Goal: Task Accomplishment & Management: Manage account settings

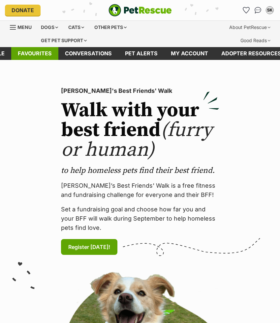
click at [49, 51] on link "Favourites" at bounding box center [34, 53] width 47 height 13
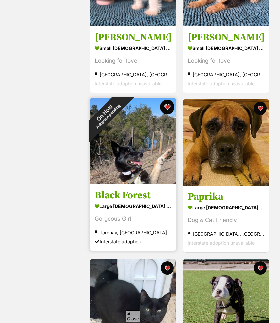
click at [166, 109] on button "favourite" at bounding box center [167, 107] width 14 height 14
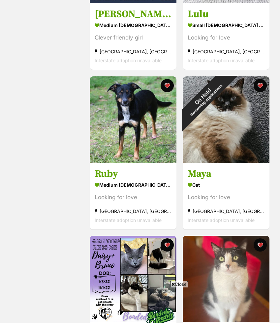
scroll to position [1053, 0]
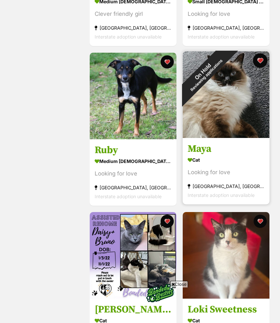
click at [262, 59] on button "favourite" at bounding box center [260, 60] width 14 height 14
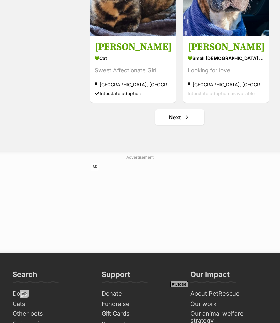
scroll to position [1663, 0]
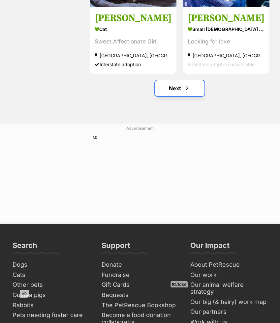
click at [189, 91] on span "Next page" at bounding box center [186, 88] width 7 height 8
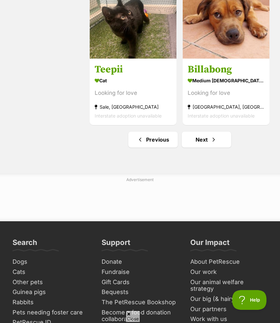
scroll to position [1655, 0]
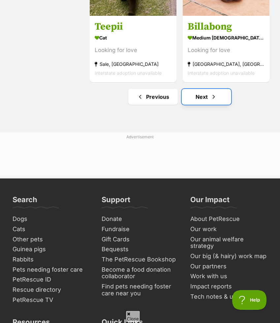
click at [196, 103] on link "Next" at bounding box center [205, 97] width 49 height 16
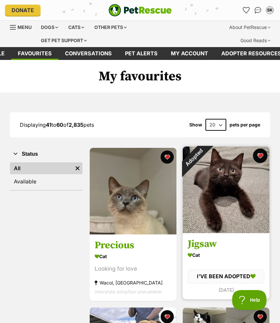
click at [260, 155] on button "favourite" at bounding box center [260, 156] width 14 height 14
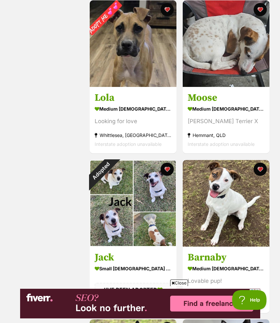
scroll to position [537, 0]
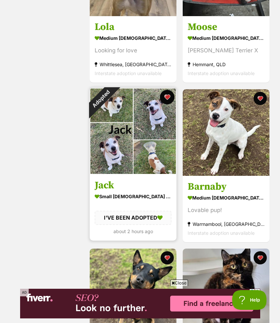
click at [167, 96] on button "favourite" at bounding box center [167, 97] width 14 height 14
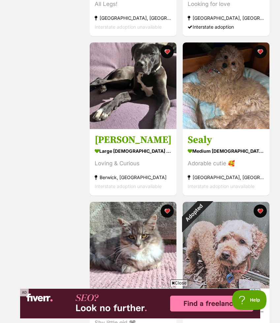
scroll to position [1319, 0]
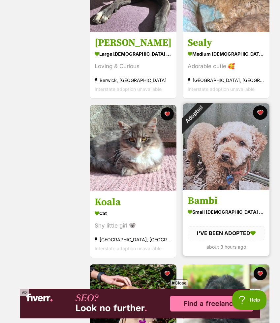
click at [260, 113] on button "favourite" at bounding box center [260, 112] width 14 height 14
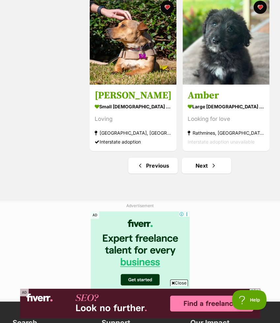
scroll to position [1675, 0]
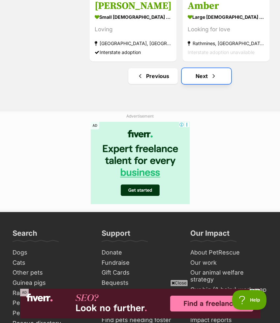
click at [221, 75] on link "Next" at bounding box center [205, 76] width 49 height 16
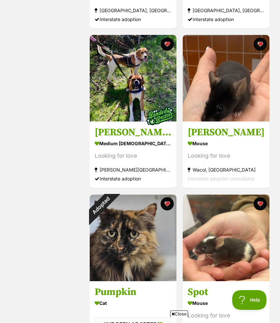
scroll to position [980, 0]
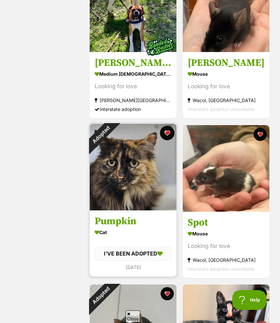
click at [165, 132] on button "favourite" at bounding box center [167, 133] width 14 height 14
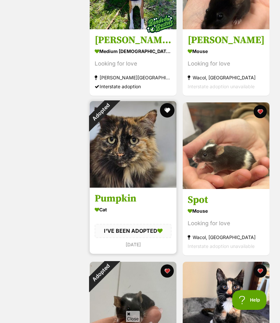
scroll to position [1081, 0]
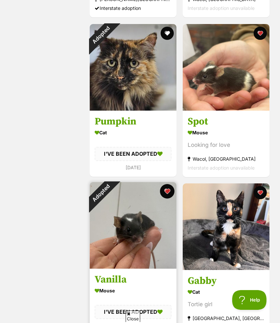
click at [164, 190] on button "favourite" at bounding box center [167, 191] width 14 height 14
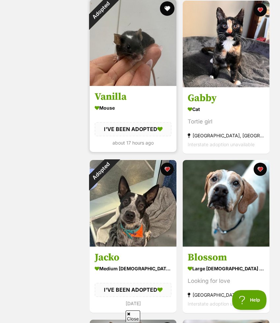
scroll to position [1270, 0]
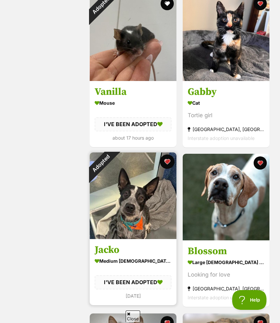
click at [166, 159] on button "favourite" at bounding box center [167, 161] width 14 height 14
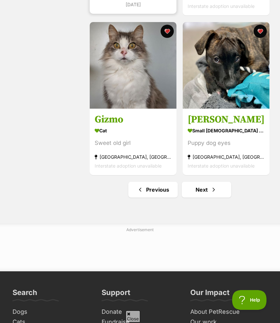
scroll to position [1613, 0]
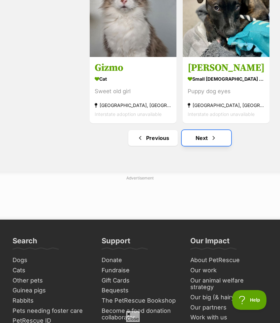
click at [190, 141] on link "Next" at bounding box center [205, 138] width 49 height 16
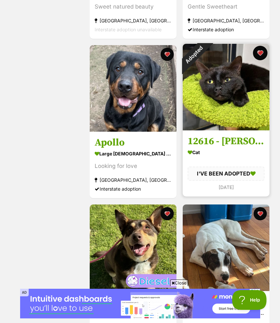
click at [258, 52] on button "favourite" at bounding box center [260, 53] width 14 height 14
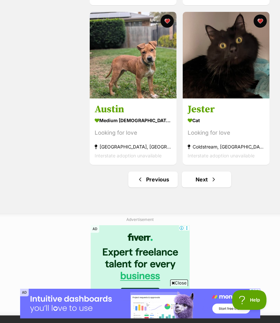
scroll to position [1584, 0]
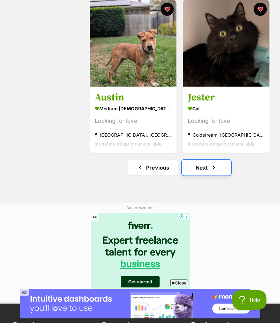
click at [203, 164] on link "Next" at bounding box center [205, 168] width 49 height 16
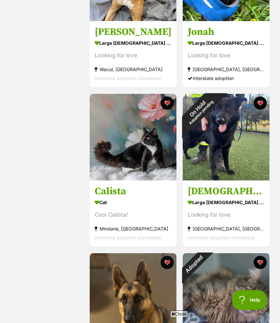
scroll to position [1208, 0]
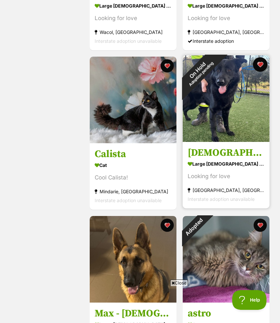
click at [260, 64] on button "favourite" at bounding box center [260, 64] width 14 height 14
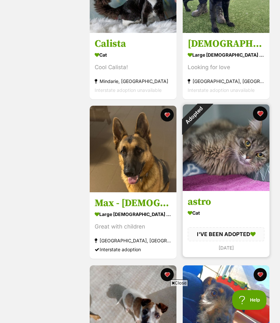
click at [261, 114] on button "favourite" at bounding box center [260, 113] width 14 height 14
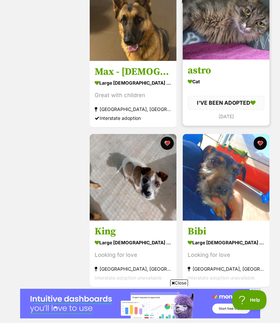
scroll to position [1519, 0]
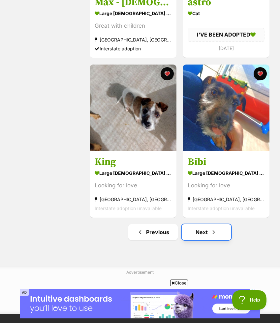
click at [206, 234] on link "Next" at bounding box center [205, 232] width 49 height 16
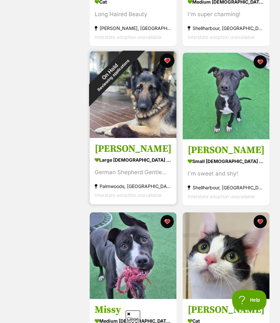
click at [165, 61] on button "favourite" at bounding box center [167, 60] width 14 height 14
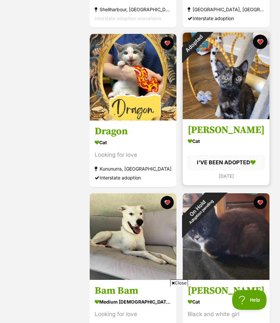
click at [258, 40] on button "favourite" at bounding box center [260, 42] width 14 height 14
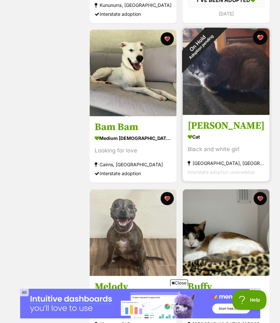
click at [261, 35] on button "favourite" at bounding box center [260, 37] width 14 height 14
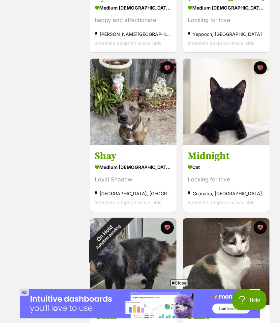
scroll to position [1367, 0]
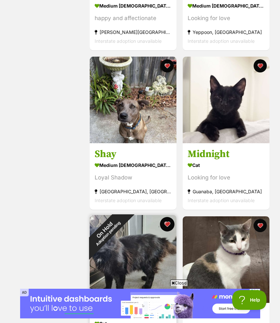
click at [166, 224] on button "favourite" at bounding box center [167, 224] width 14 height 14
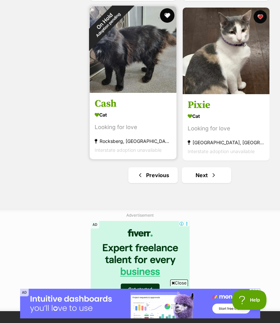
scroll to position [1604, 0]
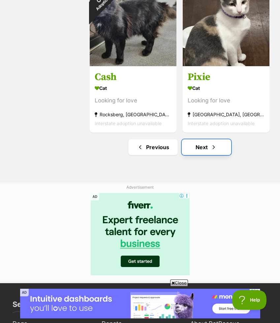
click at [196, 151] on link "Next" at bounding box center [205, 147] width 49 height 16
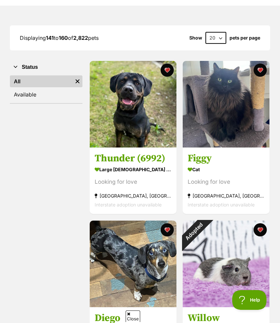
scroll to position [127, 0]
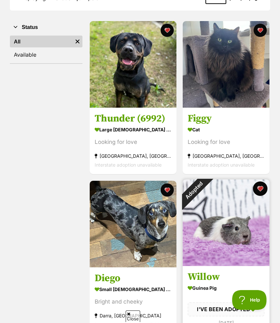
click at [259, 186] on button "favourite" at bounding box center [260, 188] width 14 height 14
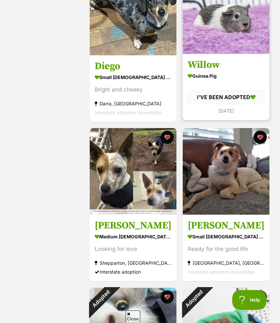
scroll to position [402, 0]
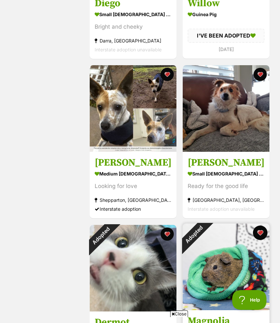
click at [261, 232] on button "favourite" at bounding box center [260, 233] width 14 height 14
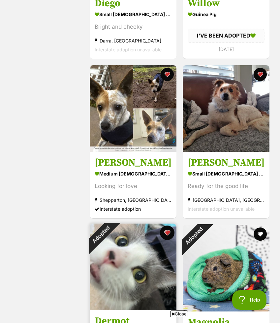
click at [163, 233] on button "favourite" at bounding box center [167, 233] width 14 height 14
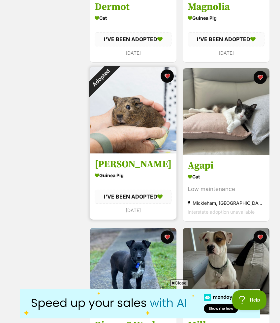
scroll to position [0, 0]
click at [168, 78] on button "favourite" at bounding box center [167, 76] width 14 height 14
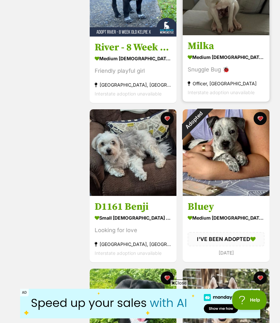
scroll to position [1000, 0]
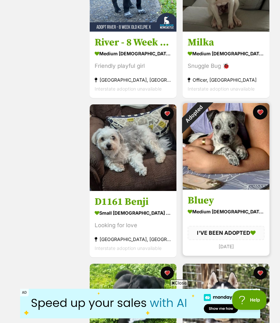
click at [258, 111] on button "favourite" at bounding box center [260, 112] width 14 height 14
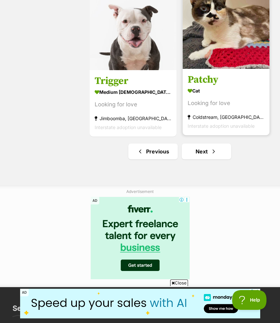
scroll to position [1607, 0]
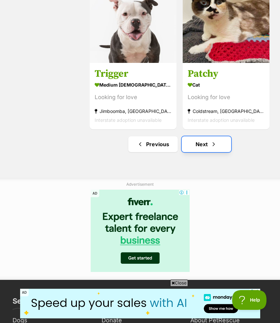
click at [214, 148] on span "Next page" at bounding box center [213, 144] width 7 height 8
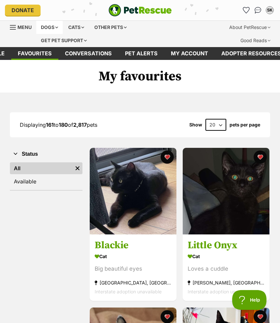
click at [57, 28] on div "Dogs" at bounding box center [49, 27] width 26 height 13
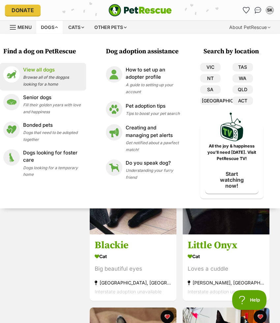
click at [41, 67] on p "View all dogs" at bounding box center [53, 70] width 60 height 8
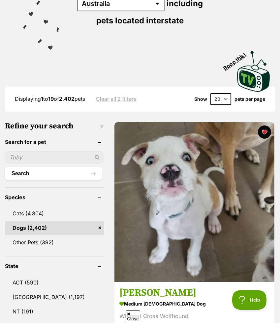
scroll to position [100, 0]
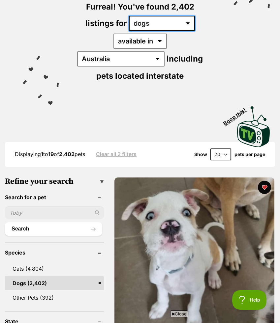
click at [151, 27] on select "any type of pet cats dogs other pets" at bounding box center [162, 23] width 66 height 15
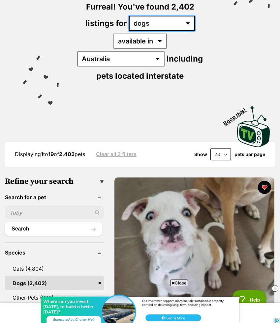
select select "any"
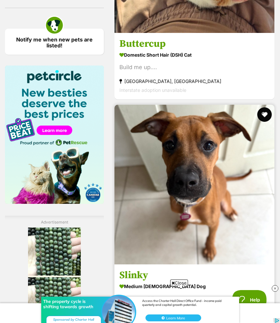
click at [264, 107] on button "favourite" at bounding box center [264, 114] width 14 height 14
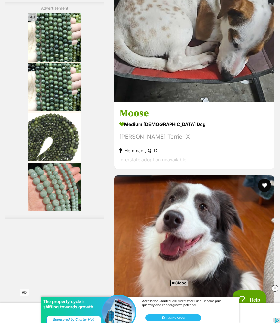
scroll to position [2329, 0]
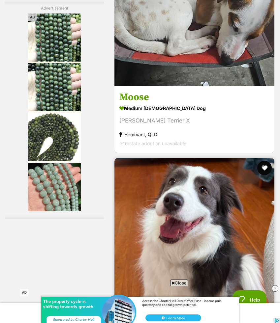
click at [265, 161] on button "favourite" at bounding box center [264, 168] width 14 height 14
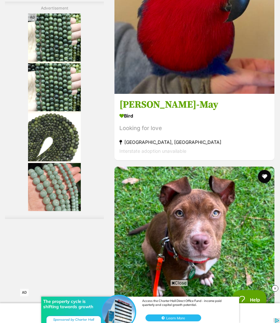
scroll to position [2800, 0]
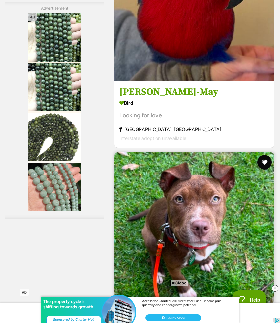
click at [265, 155] on button "favourite" at bounding box center [264, 162] width 14 height 14
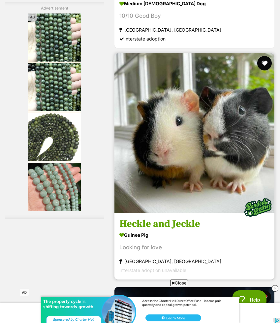
scroll to position [3461, 0]
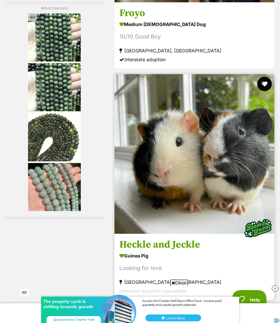
click at [264, 77] on button "favourite" at bounding box center [264, 84] width 14 height 14
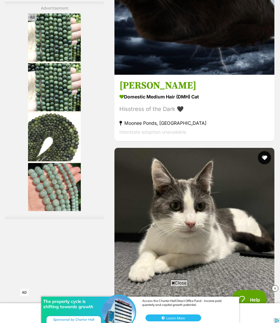
scroll to position [3859, 0]
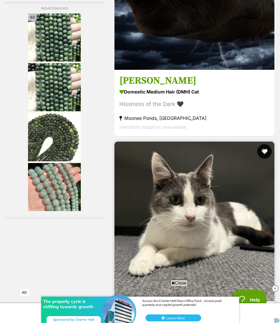
click at [263, 144] on button "favourite" at bounding box center [264, 151] width 14 height 14
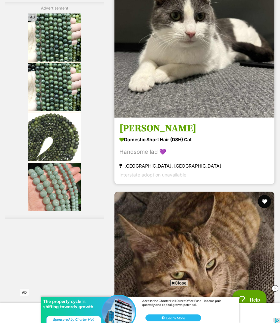
scroll to position [0, 0]
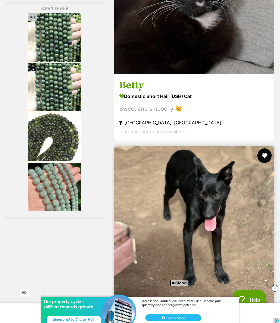
click at [264, 149] on button "favourite" at bounding box center [264, 156] width 14 height 14
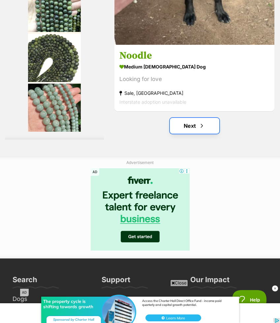
click at [215, 118] on link "Next" at bounding box center [194, 126] width 49 height 16
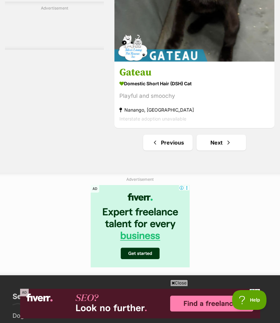
scroll to position [5301, 0]
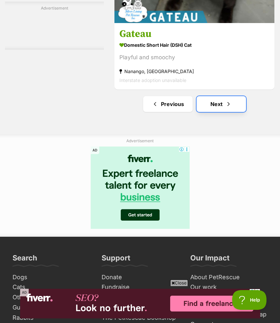
click at [227, 100] on span "Next page" at bounding box center [228, 104] width 7 height 8
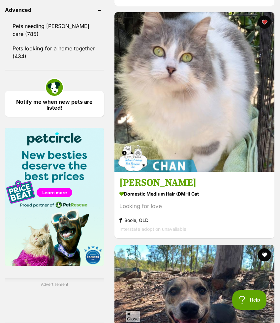
scroll to position [975, 0]
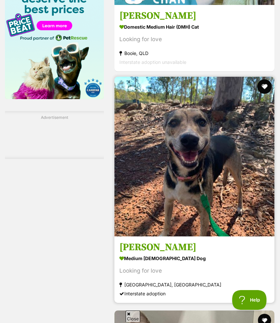
click at [265, 79] on button "favourite" at bounding box center [264, 86] width 14 height 14
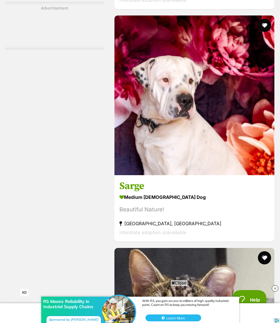
scroll to position [3568, 0]
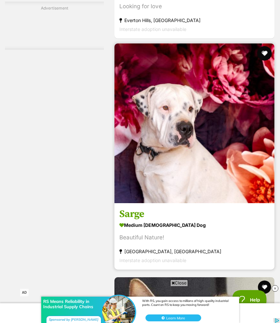
click at [265, 46] on button "favourite" at bounding box center [264, 53] width 14 height 14
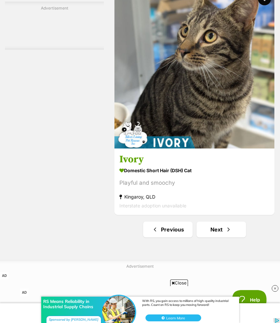
scroll to position [5447, 0]
